Goal: Task Accomplishment & Management: Manage account settings

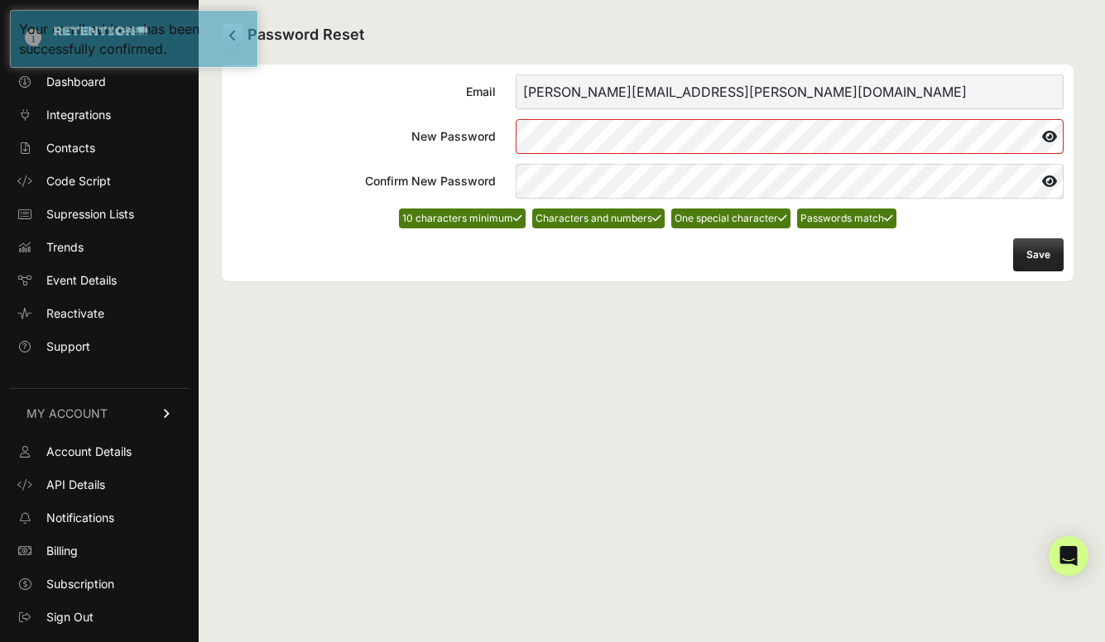
click at [1052, 140] on icon at bounding box center [1050, 136] width 28 height 26
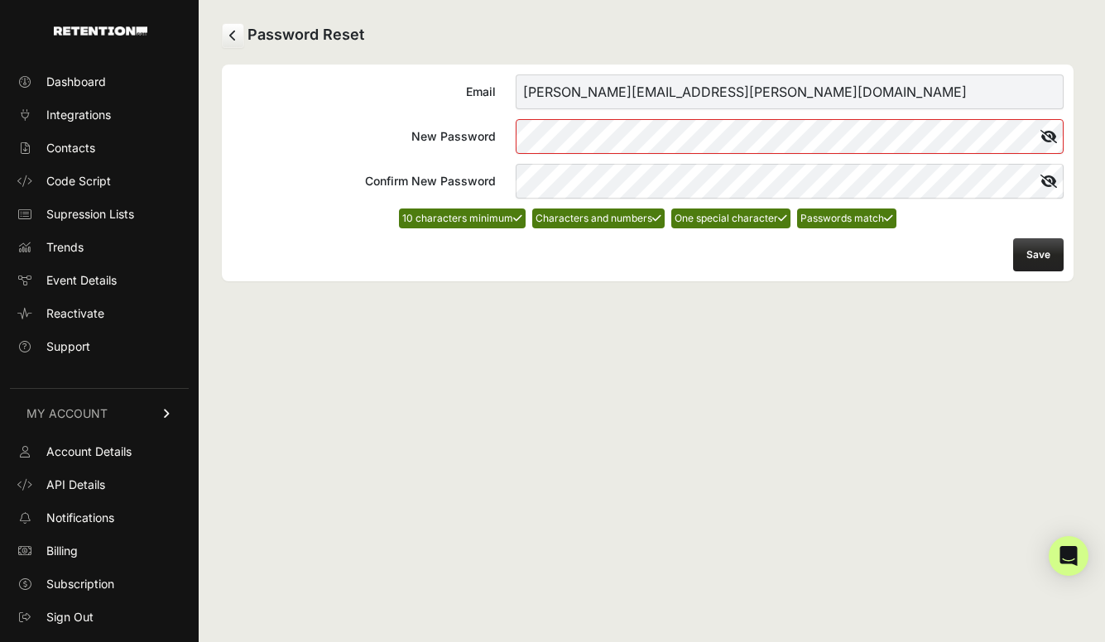
click at [1042, 239] on button "Save" at bounding box center [1038, 254] width 51 height 33
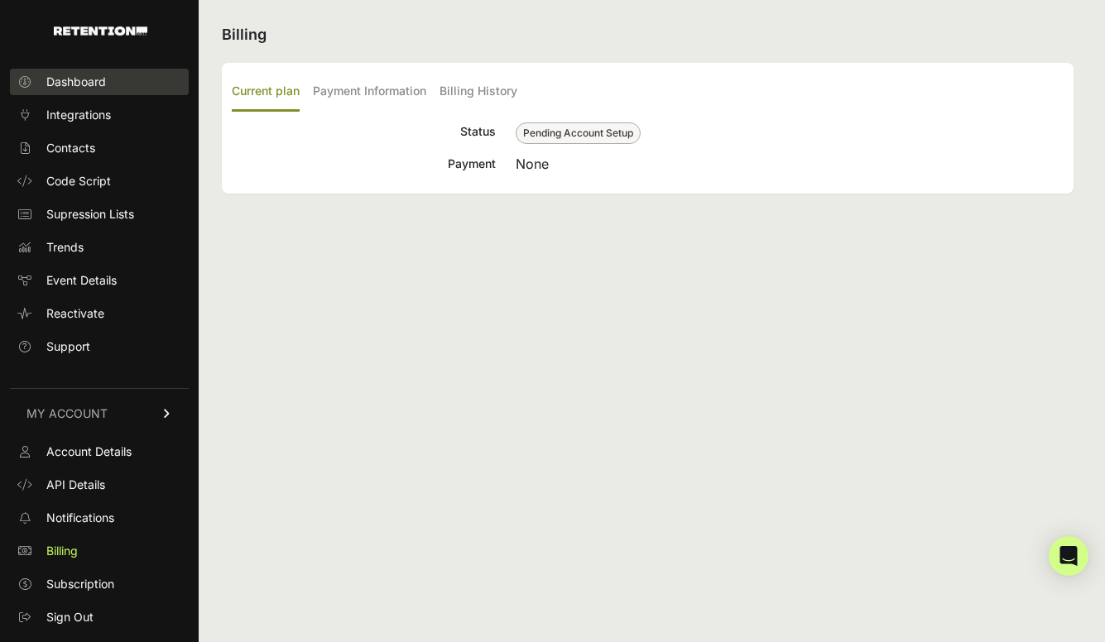
click at [74, 80] on span "Dashboard" at bounding box center [76, 82] width 60 height 17
